Goal: Information Seeking & Learning: Find specific fact

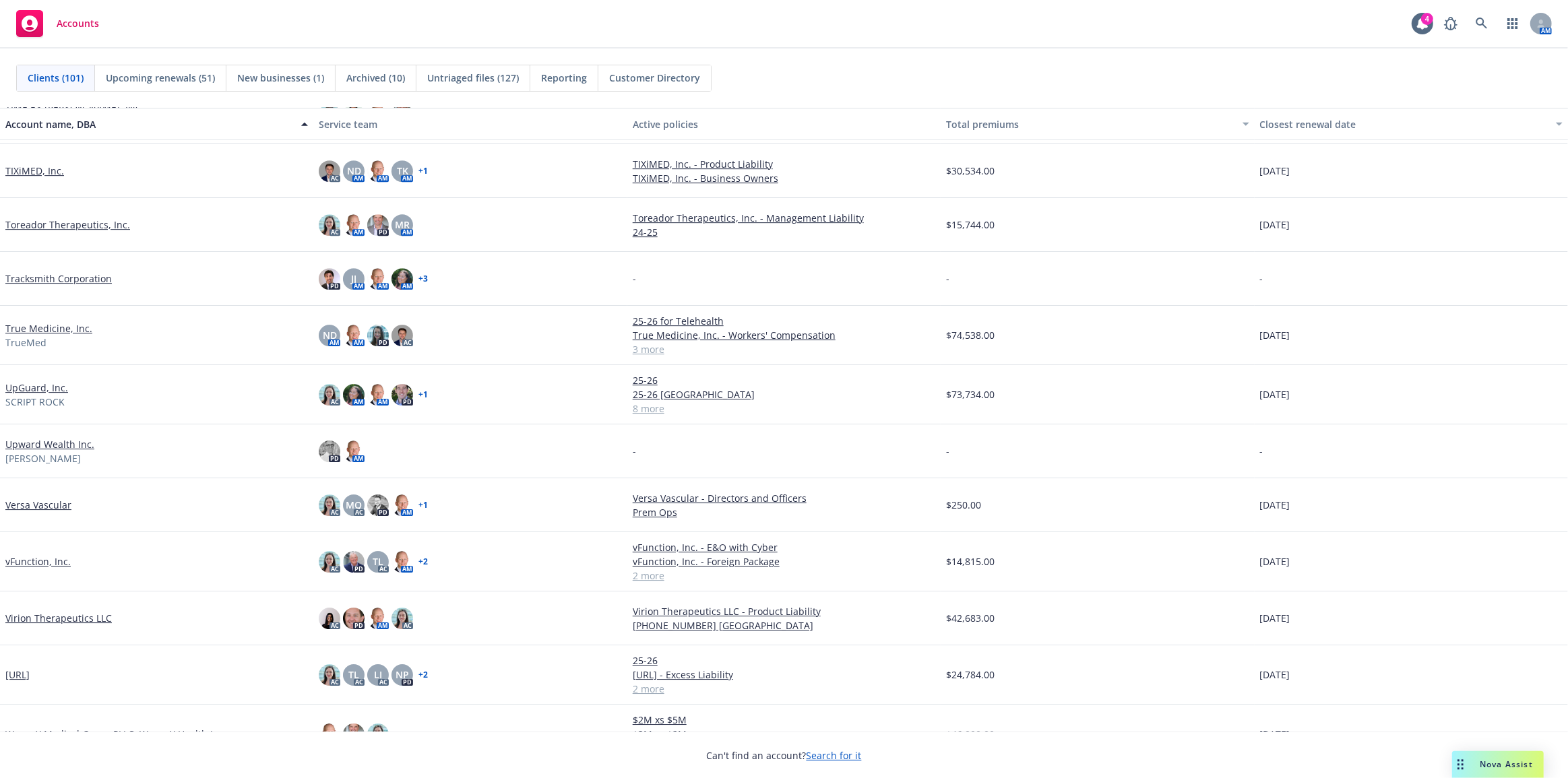
scroll to position [4881, 0]
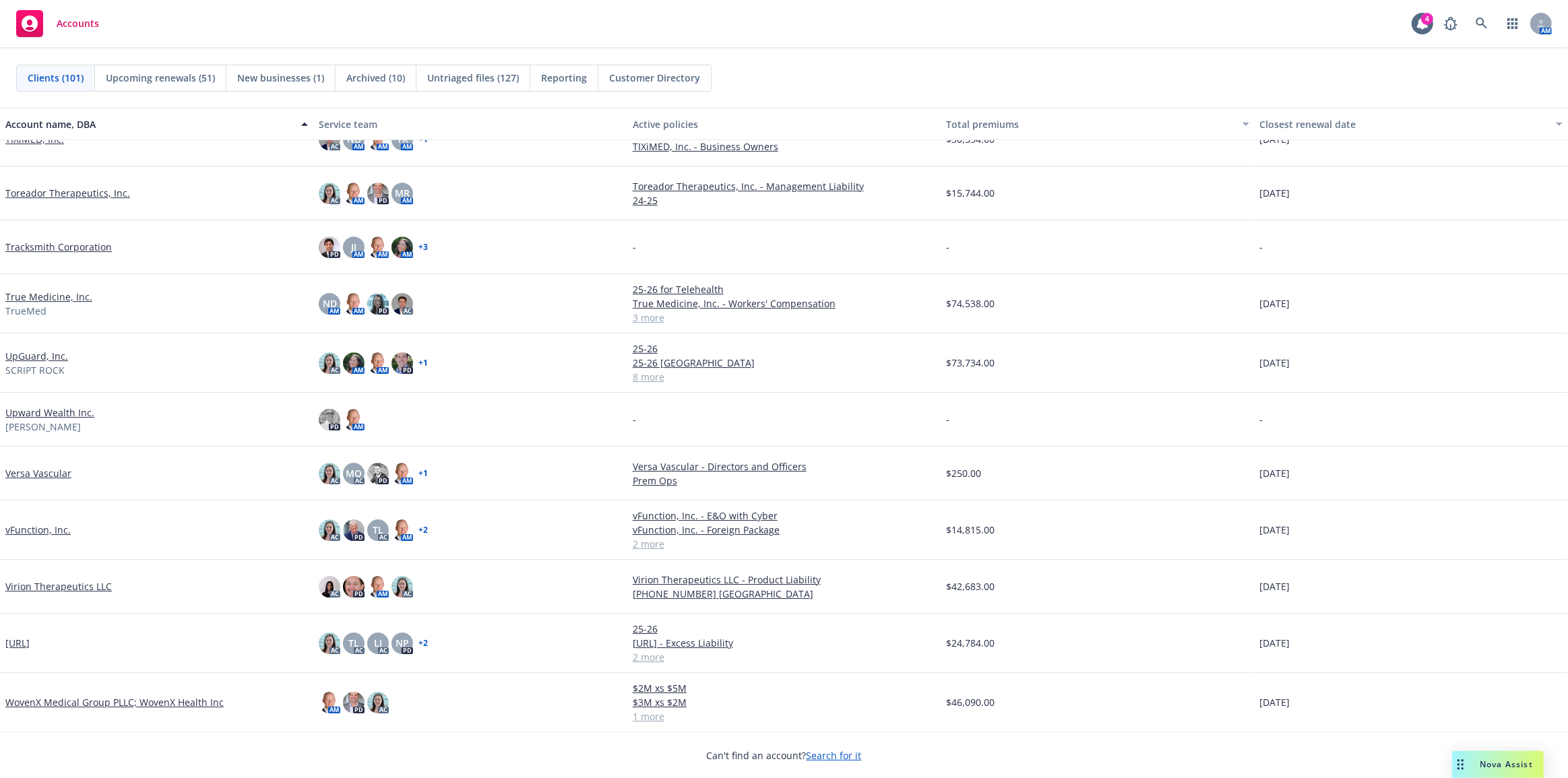
drag, startPoint x: 244, startPoint y: 396, endPoint x: 252, endPoint y: 700, distance: 304.1
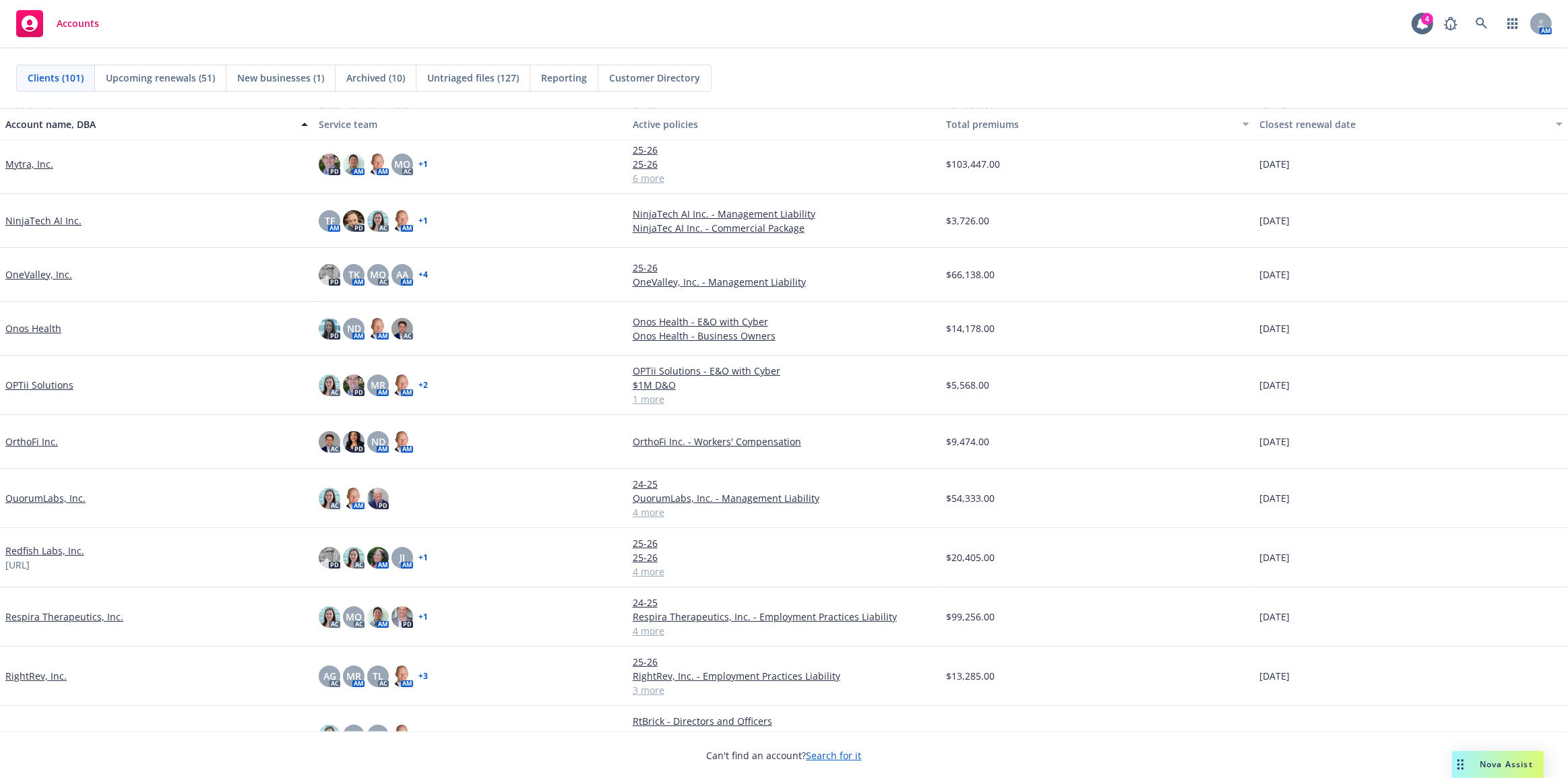
scroll to position [3167, 0]
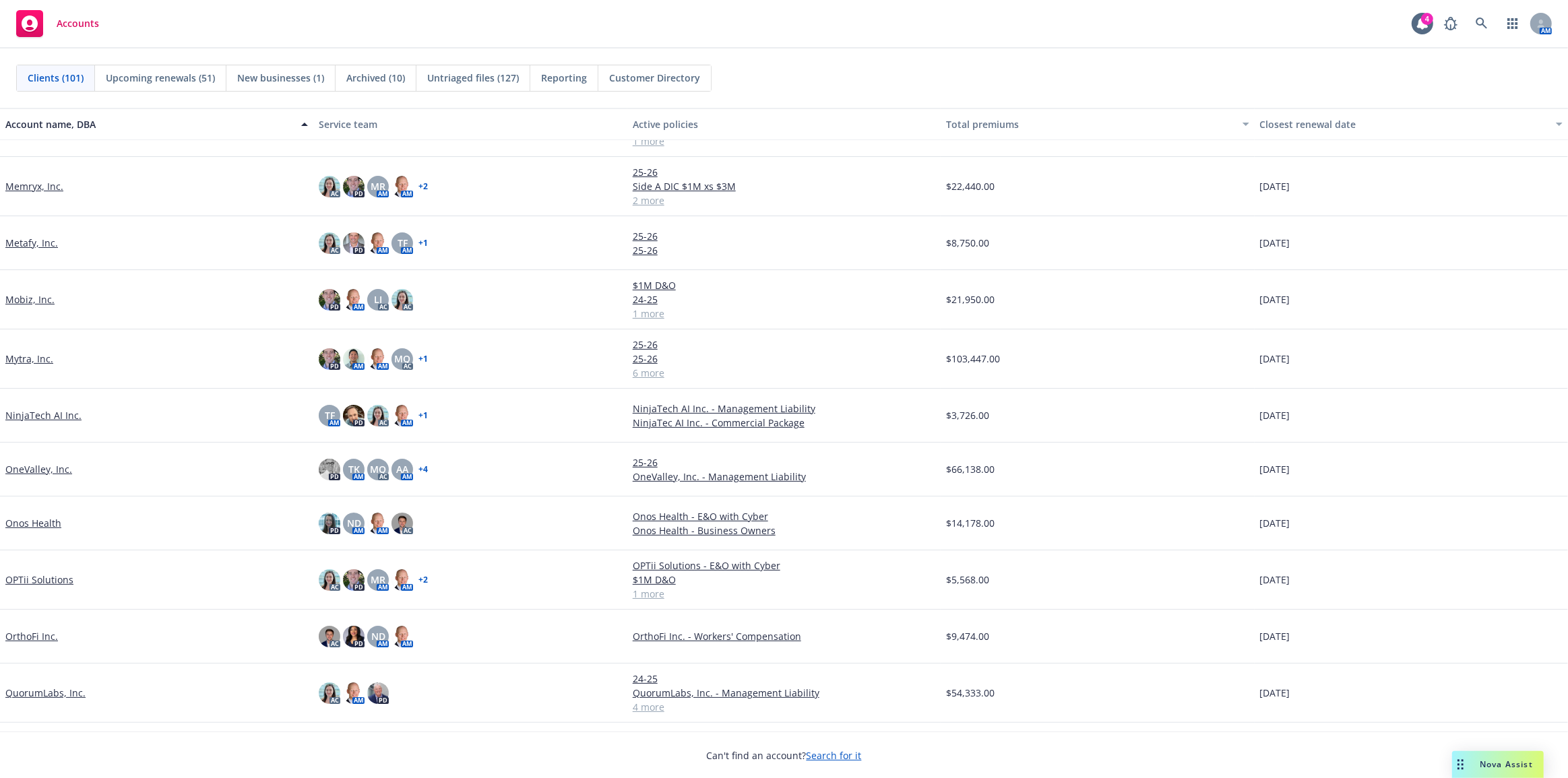
click at [15, 356] on link "Mytra, Inc." at bounding box center [29, 358] width 48 height 14
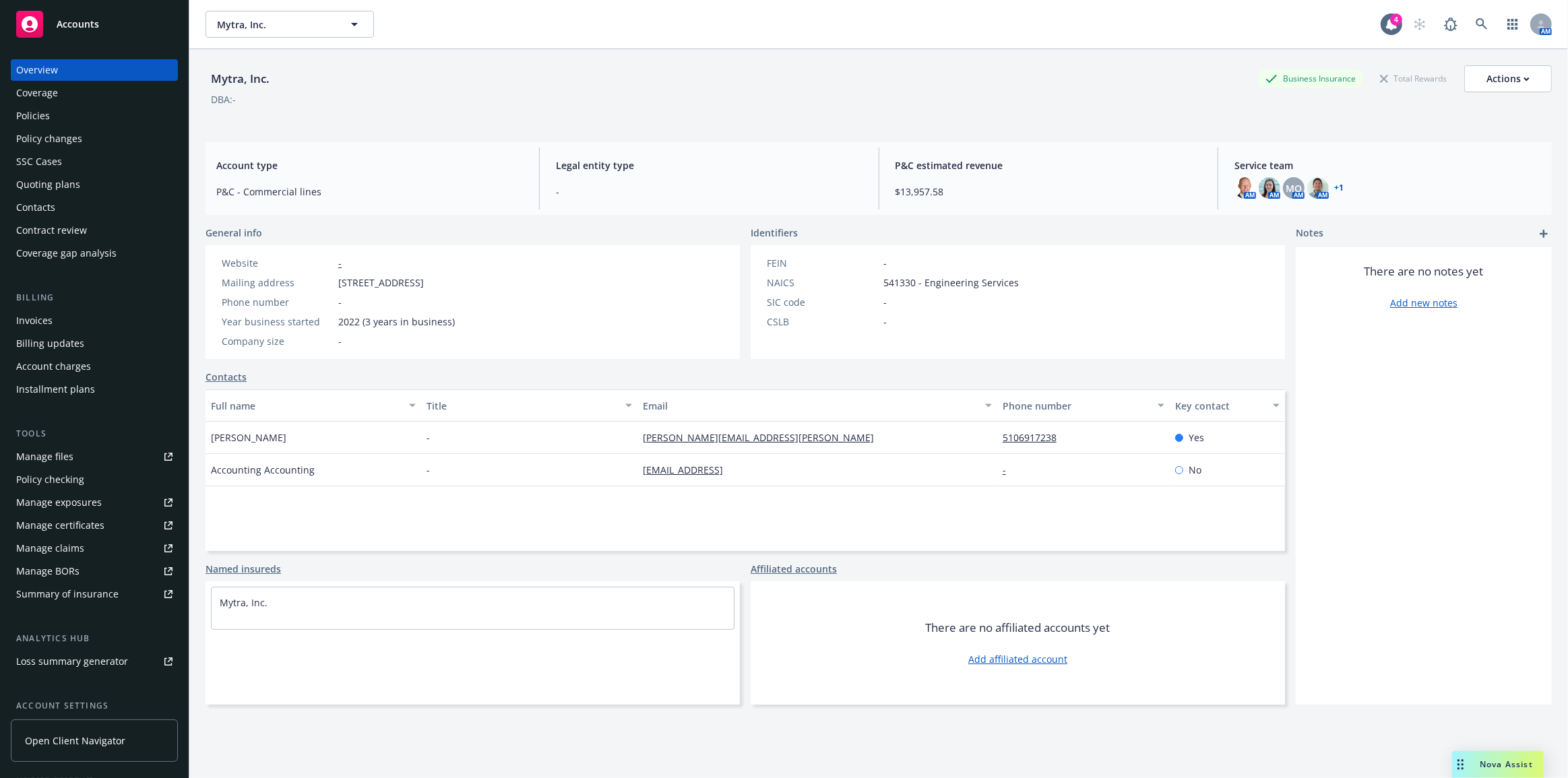
click at [37, 176] on div "Quoting plans" at bounding box center [48, 185] width 64 height 21
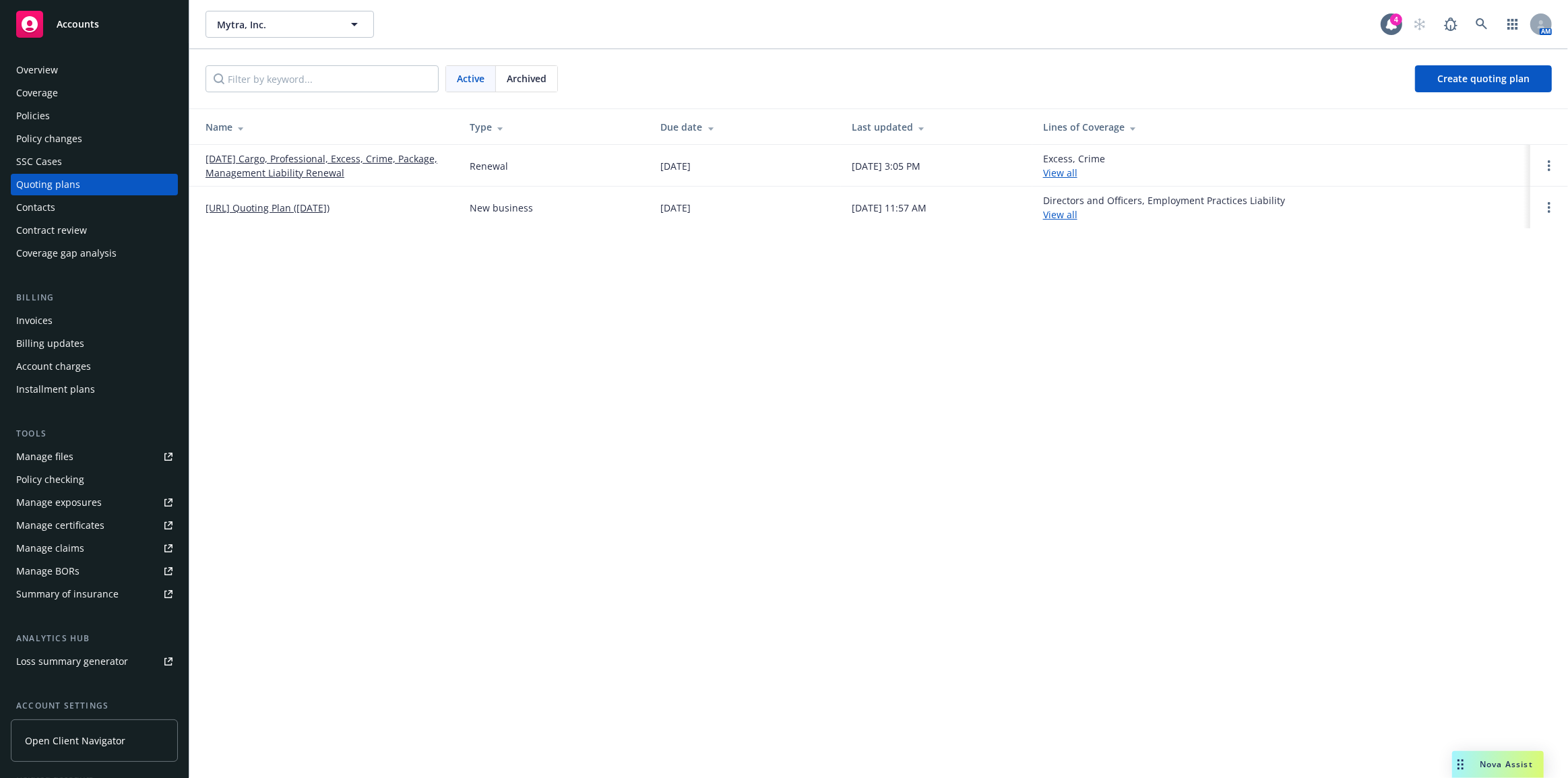
click at [70, 121] on div "Policies" at bounding box center [94, 116] width 156 height 21
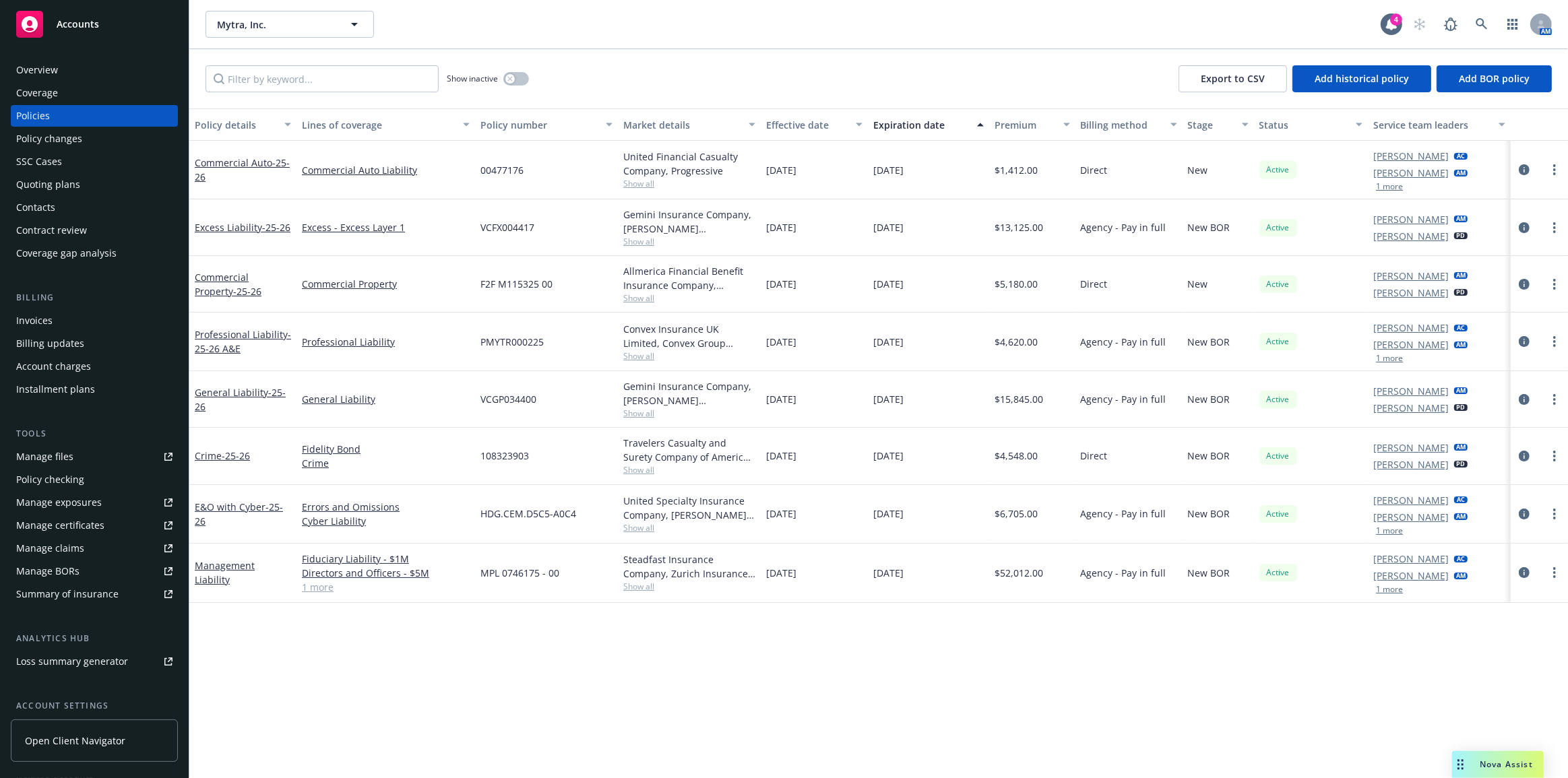
drag, startPoint x: 1046, startPoint y: 395, endPoint x: 969, endPoint y: 395, distance: 77.0
click at [959, 392] on div "General Liability - 25-26 General Liability VCGP034400 Gemini Insurance Company…" at bounding box center [878, 399] width 1378 height 57
click at [968, 399] on div "[DATE]" at bounding box center [928, 399] width 121 height 57
click at [278, 394] on span "- 25-26" at bounding box center [240, 400] width 91 height 27
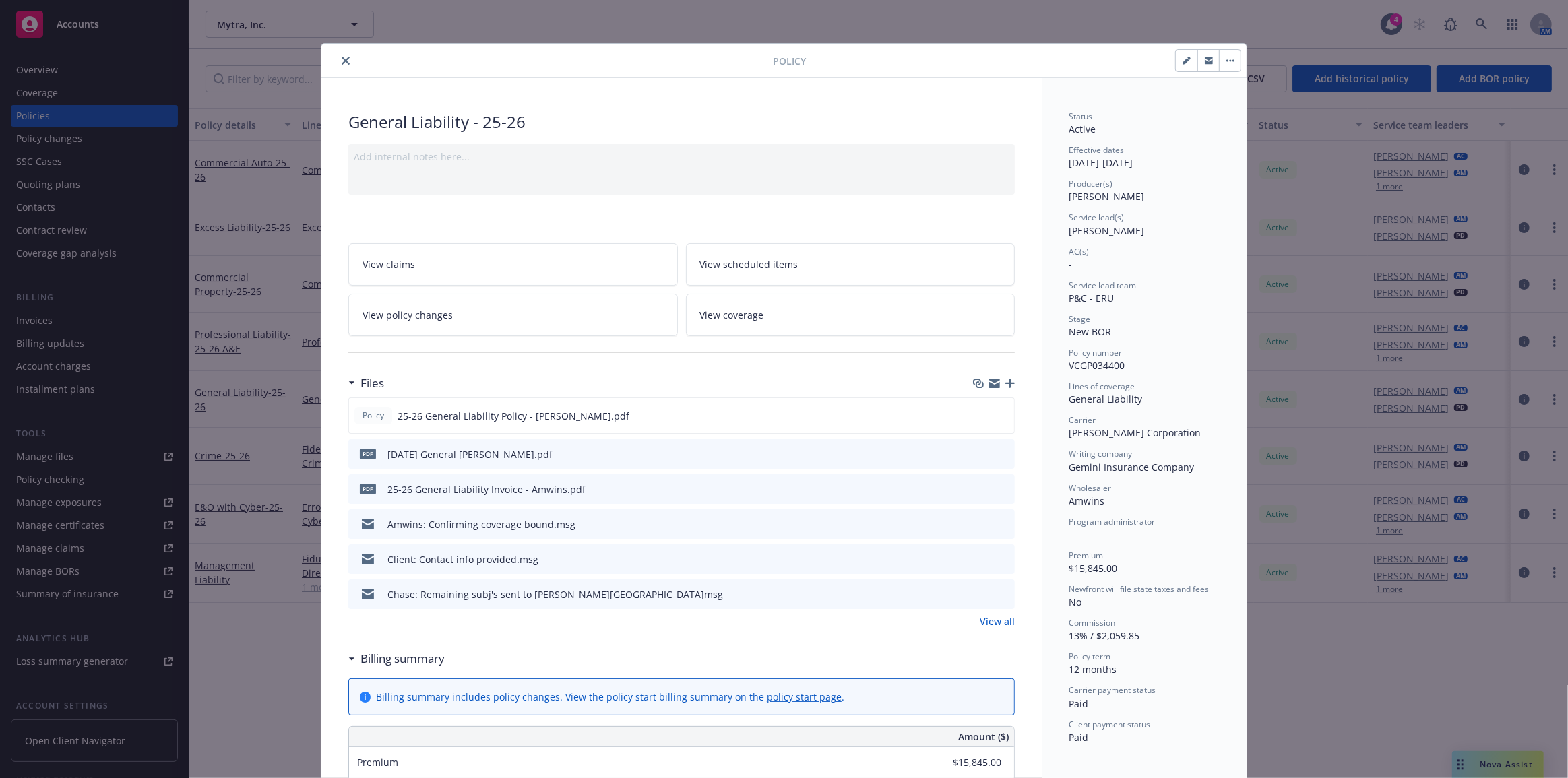
click at [341, 58] on icon "close" at bounding box center [345, 61] width 8 height 8
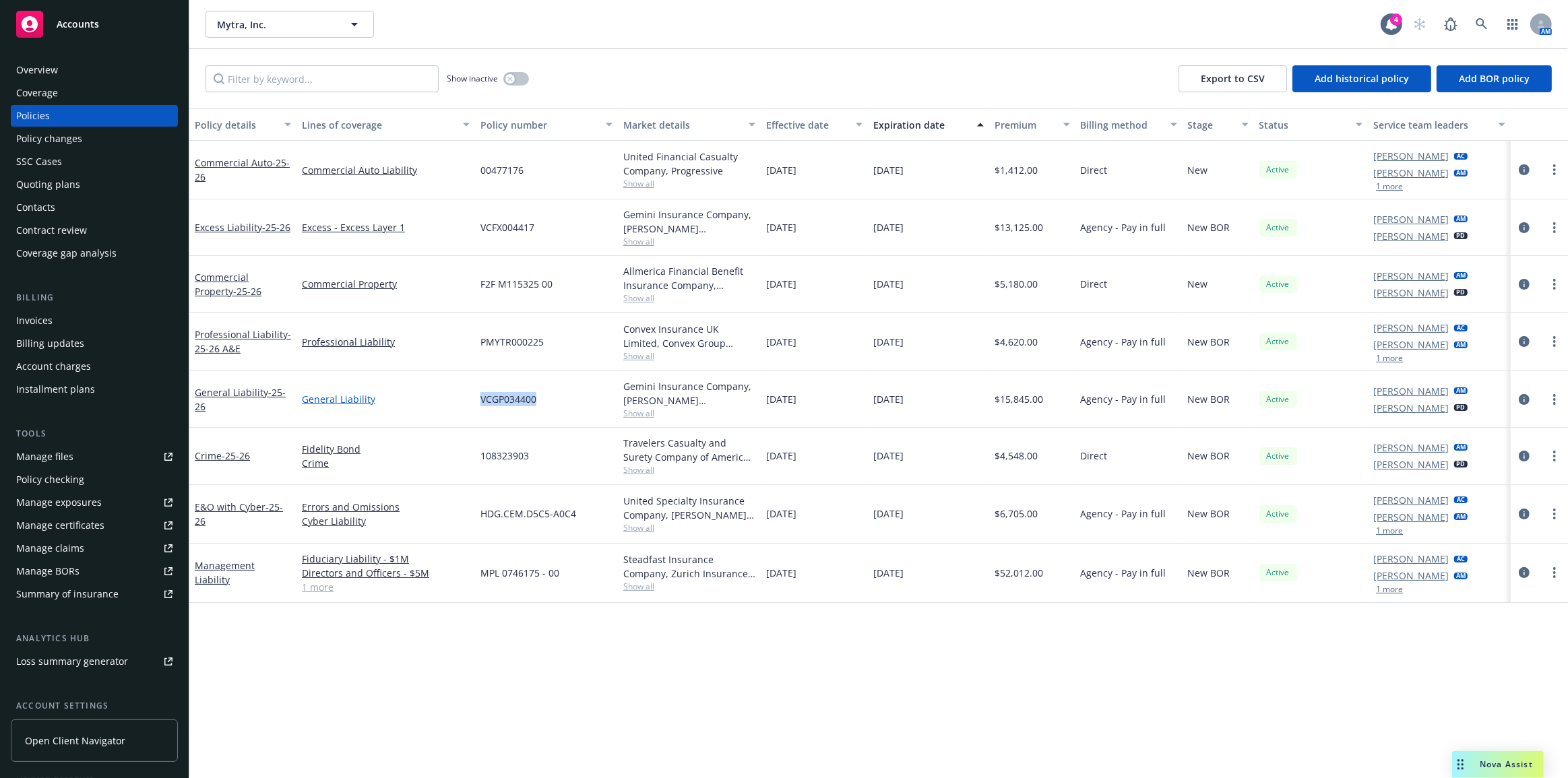
drag, startPoint x: 537, startPoint y: 396, endPoint x: 429, endPoint y: 397, distance: 108.0
click at [416, 396] on div "General Liability - 25-26 General Liability VCGP034400 Gemini Insurance Company…" at bounding box center [878, 399] width 1378 height 57
click at [500, 400] on span "VCGP034400" at bounding box center [508, 399] width 56 height 14
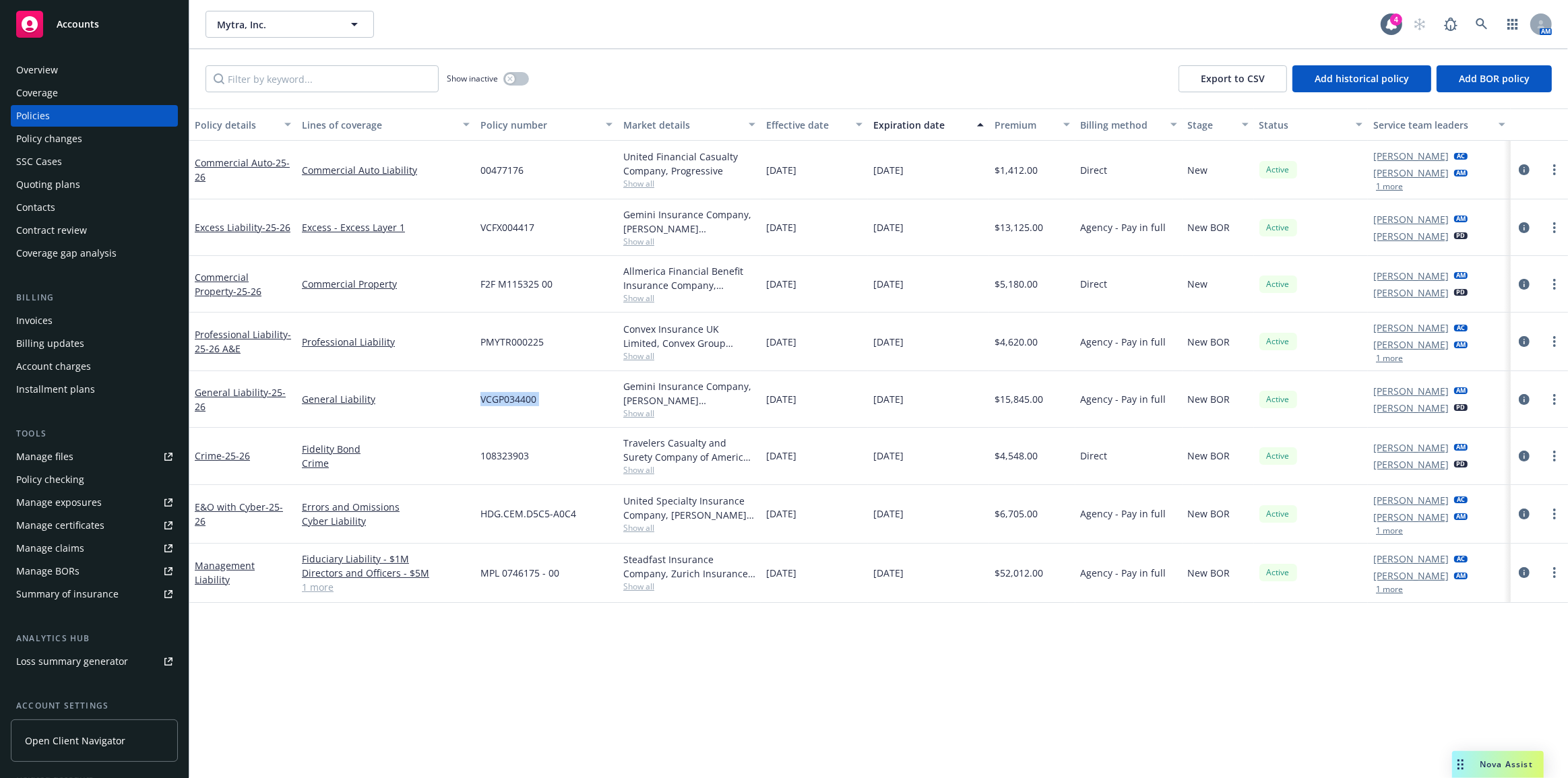
click at [499, 403] on span "VCGP034400" at bounding box center [508, 399] width 56 height 14
click at [557, 400] on div "VCGP034400" at bounding box center [546, 399] width 143 height 57
click at [528, 400] on span "VCGP034400" at bounding box center [508, 399] width 56 height 14
drag, startPoint x: 554, startPoint y: 403, endPoint x: 560, endPoint y: 408, distance: 7.8
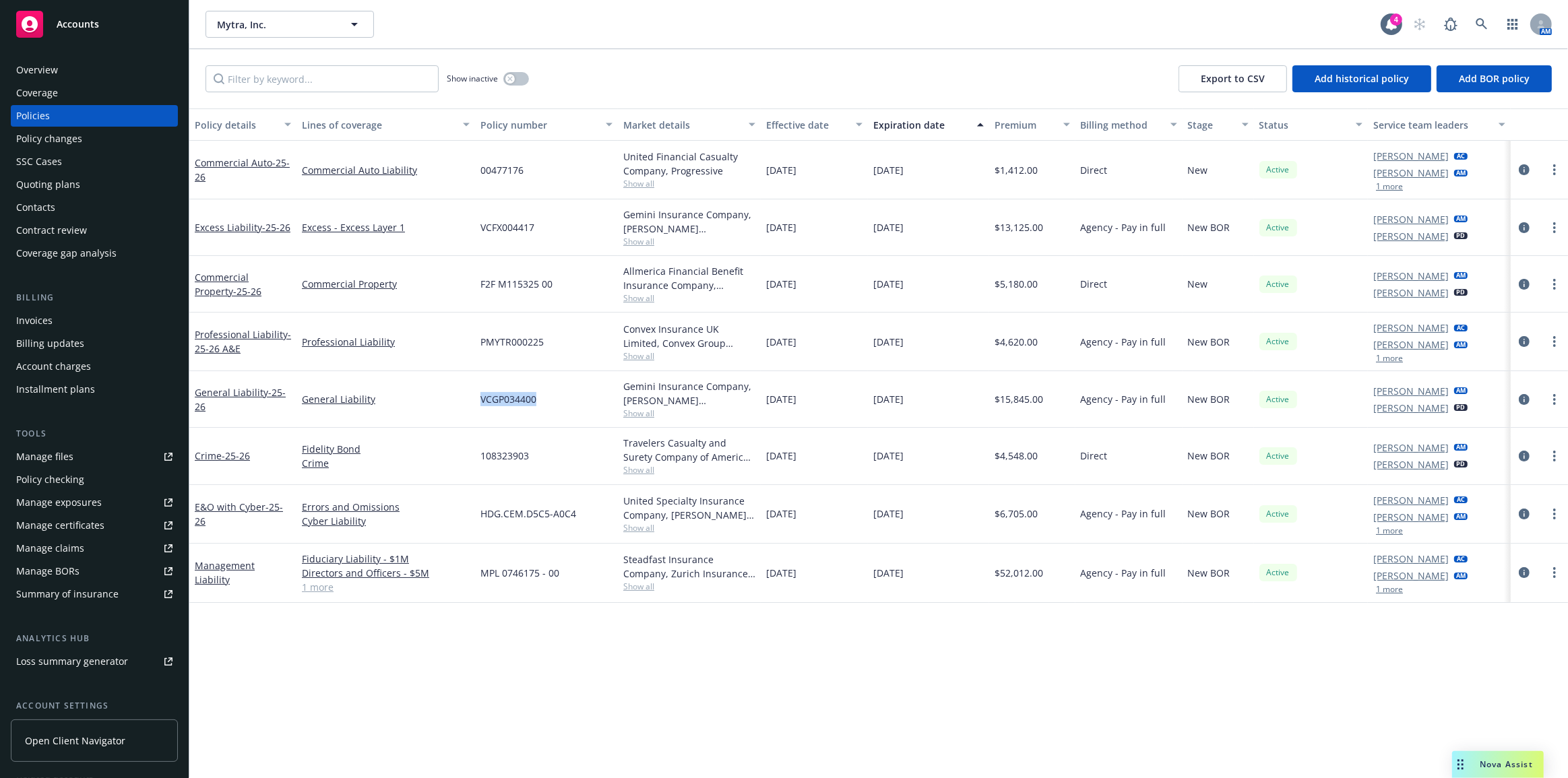
click at [554, 403] on div "VCGP034400" at bounding box center [546, 399] width 143 height 57
click at [560, 408] on div "VCGP034400" at bounding box center [546, 399] width 143 height 57
click at [517, 399] on span "VCGP034400" at bounding box center [508, 399] width 56 height 14
click at [270, 391] on span "- 25-26" at bounding box center [240, 400] width 91 height 27
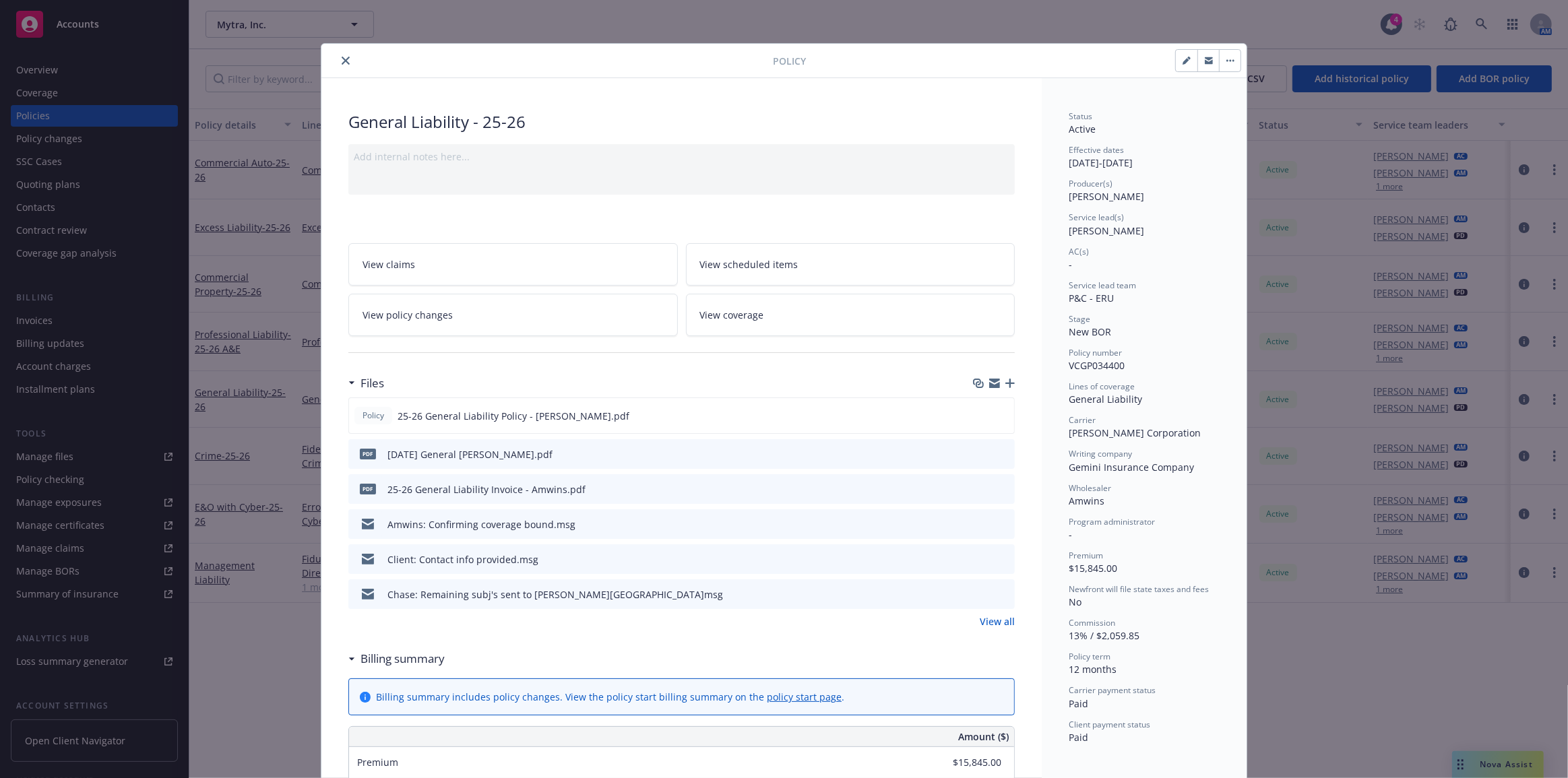
scroll to position [40, 0]
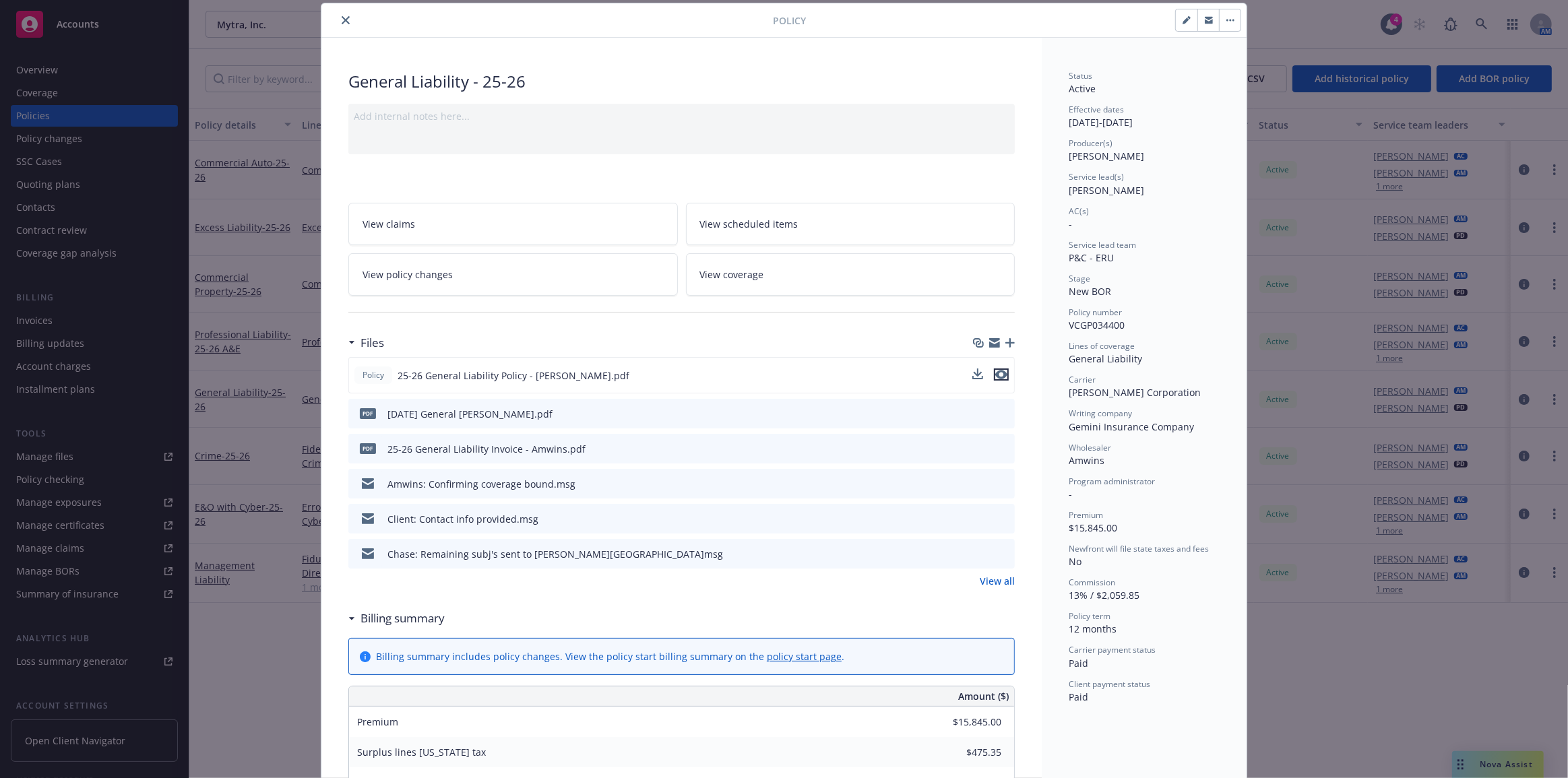
click at [1003, 375] on button "preview file" at bounding box center [1001, 375] width 15 height 12
click at [345, 21] on button "close" at bounding box center [345, 20] width 16 height 16
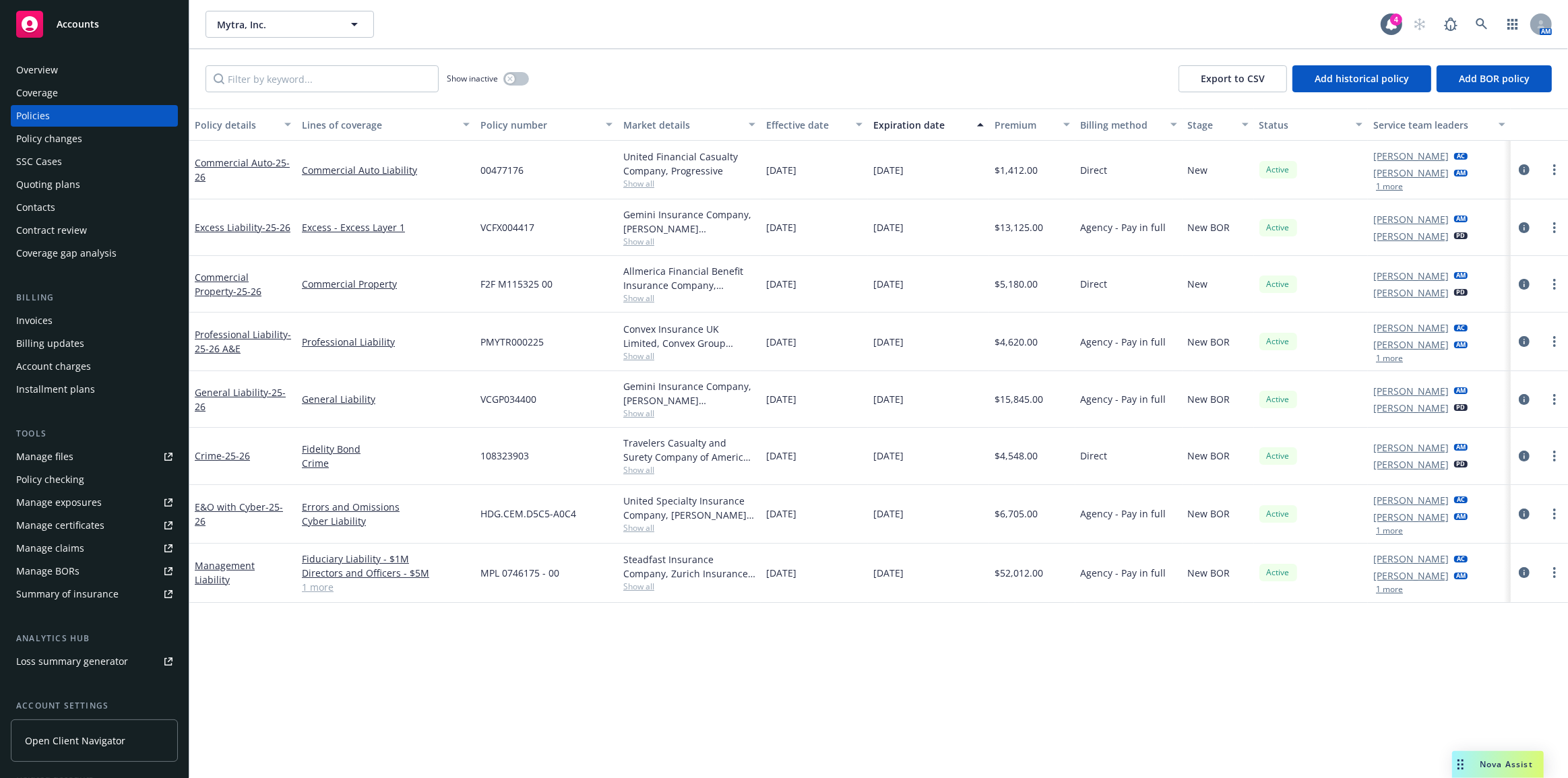
click at [401, 26] on div "Mytra, Inc. Mytra, Inc." at bounding box center [793, 24] width 1175 height 27
